Goal: Find specific page/section: Find specific page/section

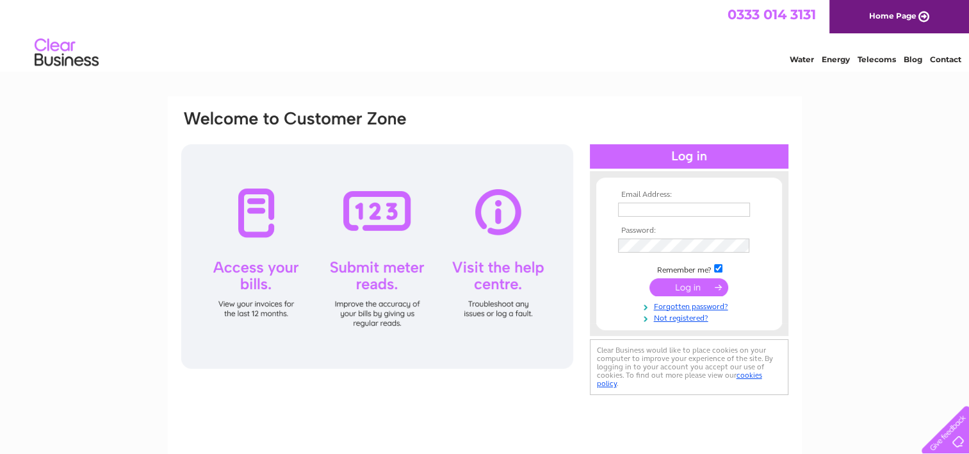
type input "[EMAIL_ADDRESS][DOMAIN_NAME]"
click at [693, 292] on input "submit" at bounding box center [689, 287] width 79 height 18
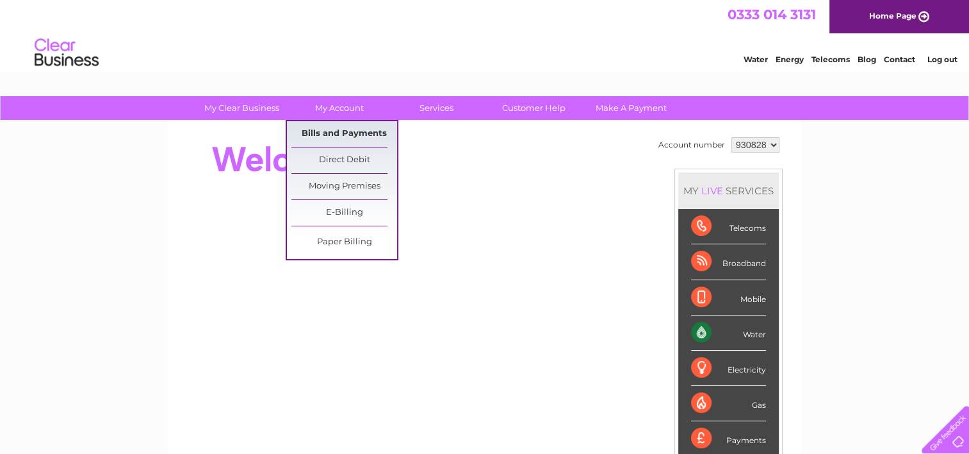
click at [338, 130] on link "Bills and Payments" at bounding box center [345, 134] width 106 height 26
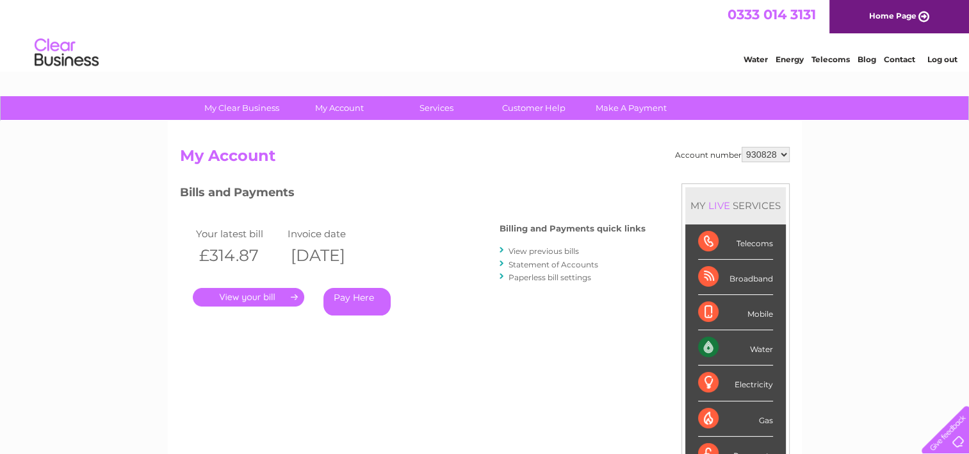
click at [270, 298] on link "." at bounding box center [248, 297] width 111 height 19
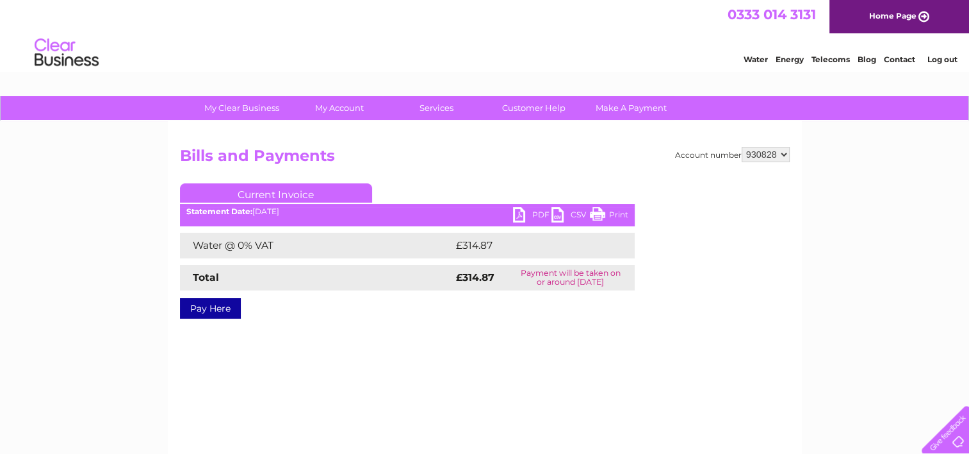
click at [535, 214] on link "PDF" at bounding box center [532, 216] width 38 height 19
